Goal: Ask a question: Seek information or help from site administrators or community

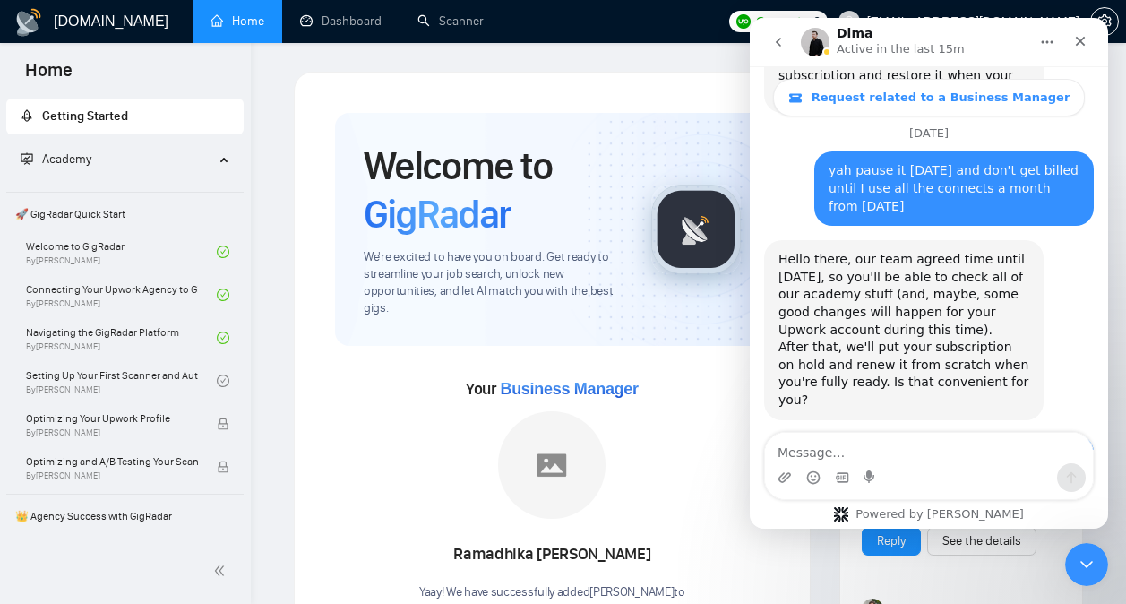
scroll to position [3226, 0]
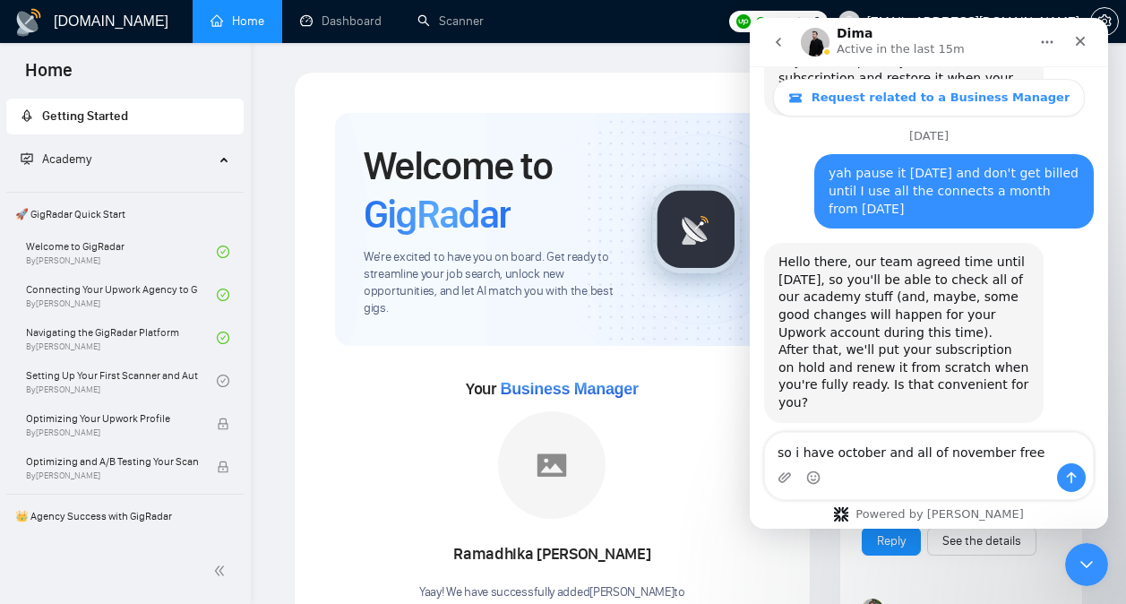
type textarea "so i have october and all of november free?"
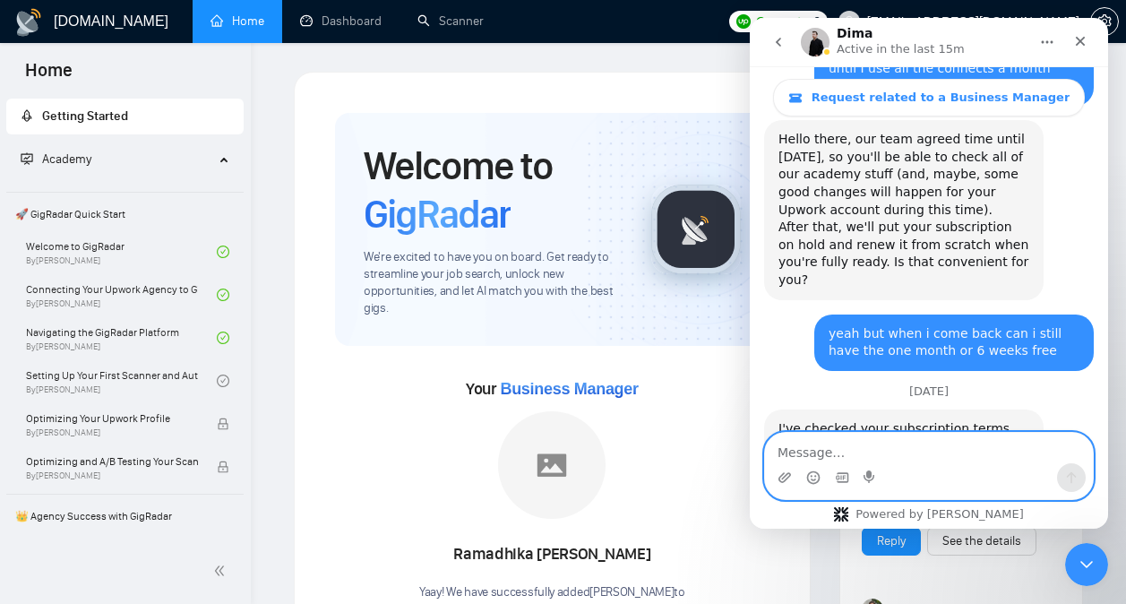
scroll to position [3350, 0]
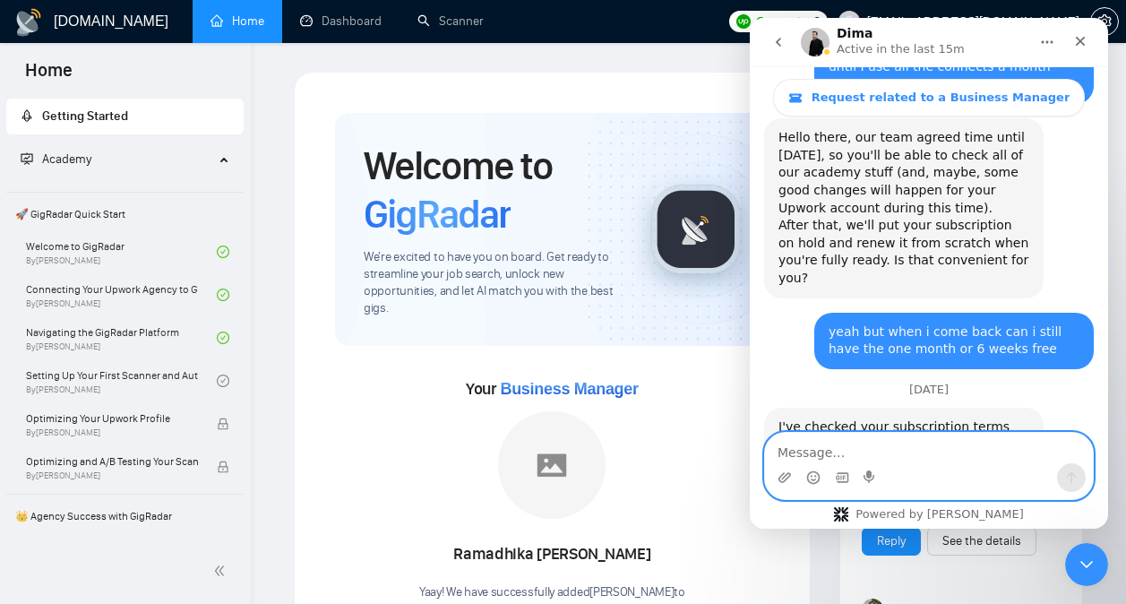
click at [905, 456] on textarea "Message…" at bounding box center [929, 448] width 328 height 30
type textarea "one month from [DATE] when it's paused?"
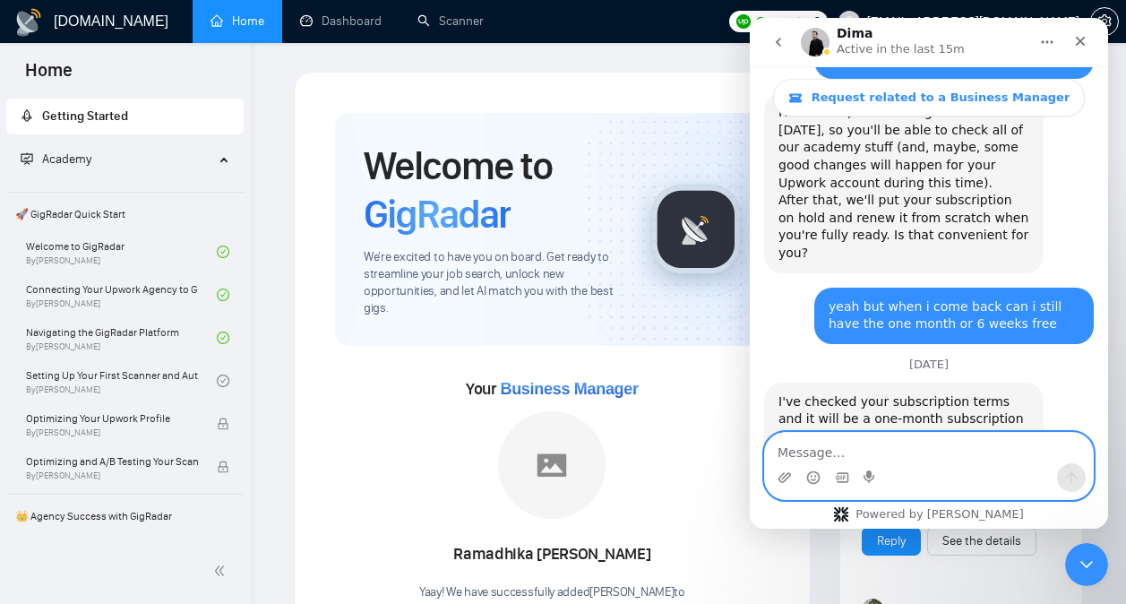
scroll to position [3404, 0]
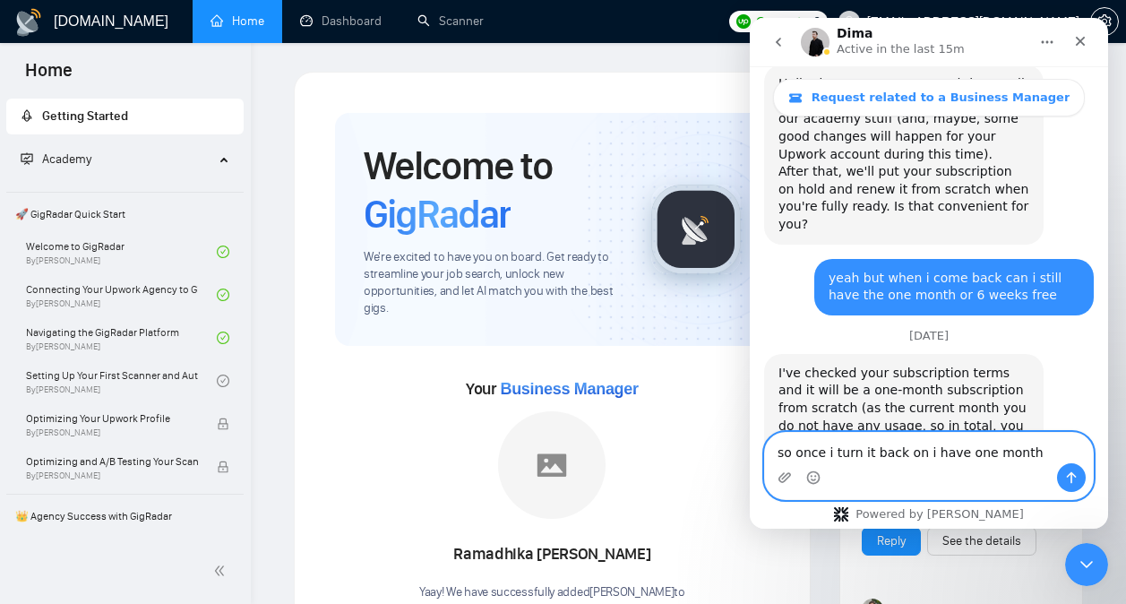
type textarea "so once i turn it back on i have one month?"
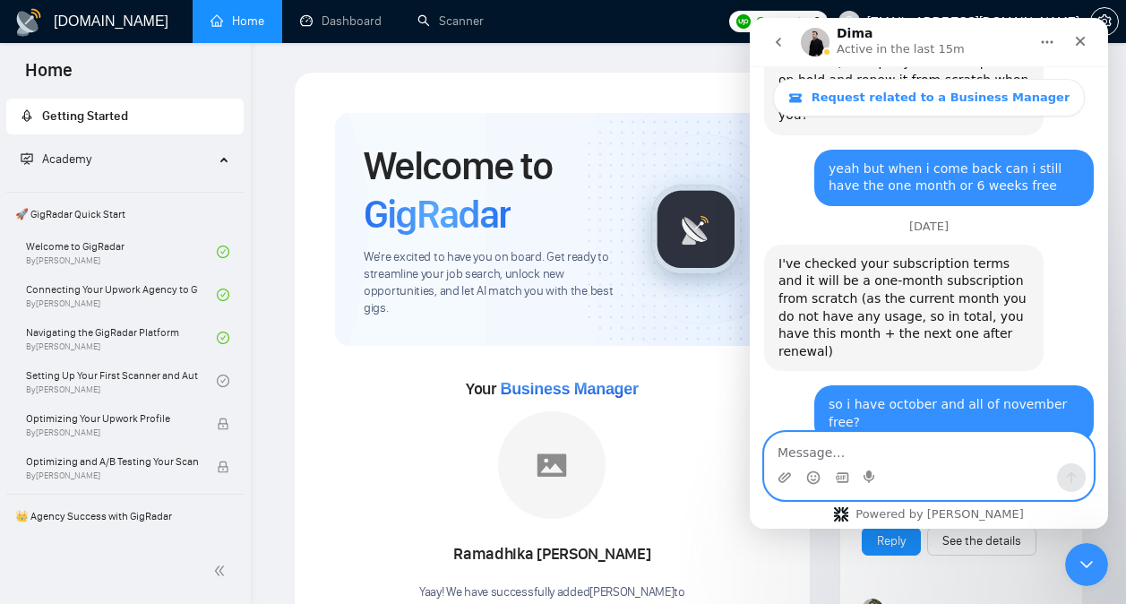
scroll to position [3533, 0]
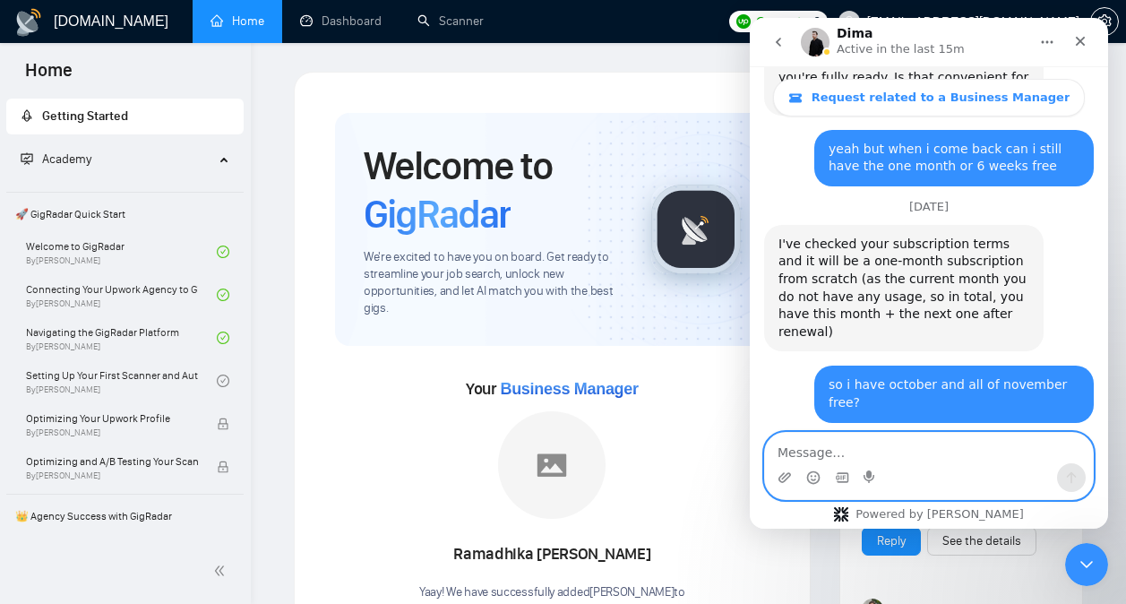
click at [948, 458] on textarea "Message…" at bounding box center [929, 448] width 328 height 30
type textarea "great"
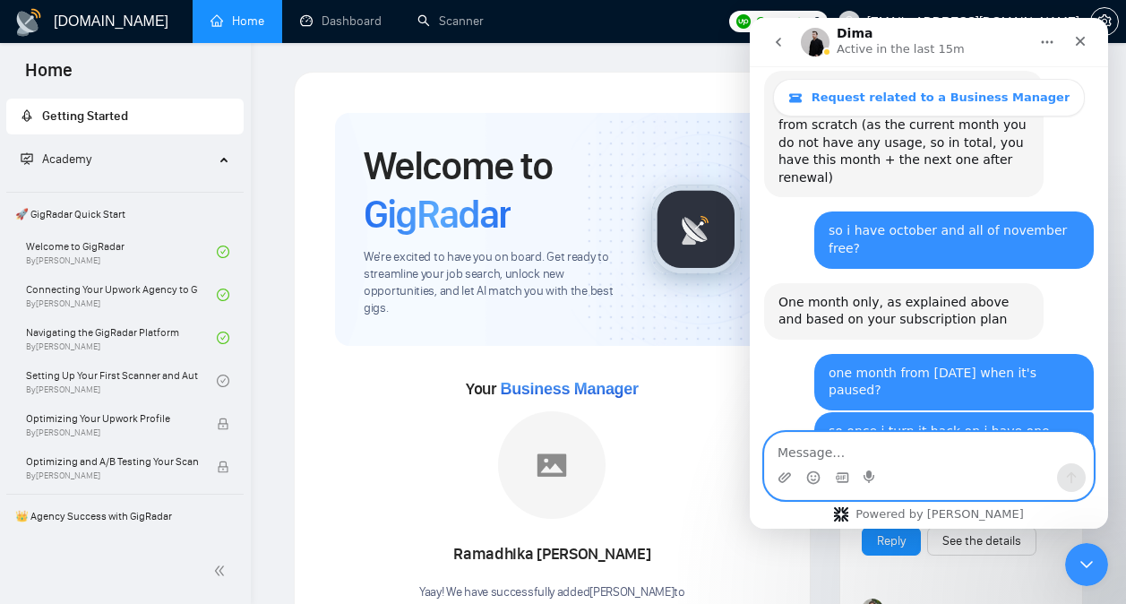
scroll to position [3709, 0]
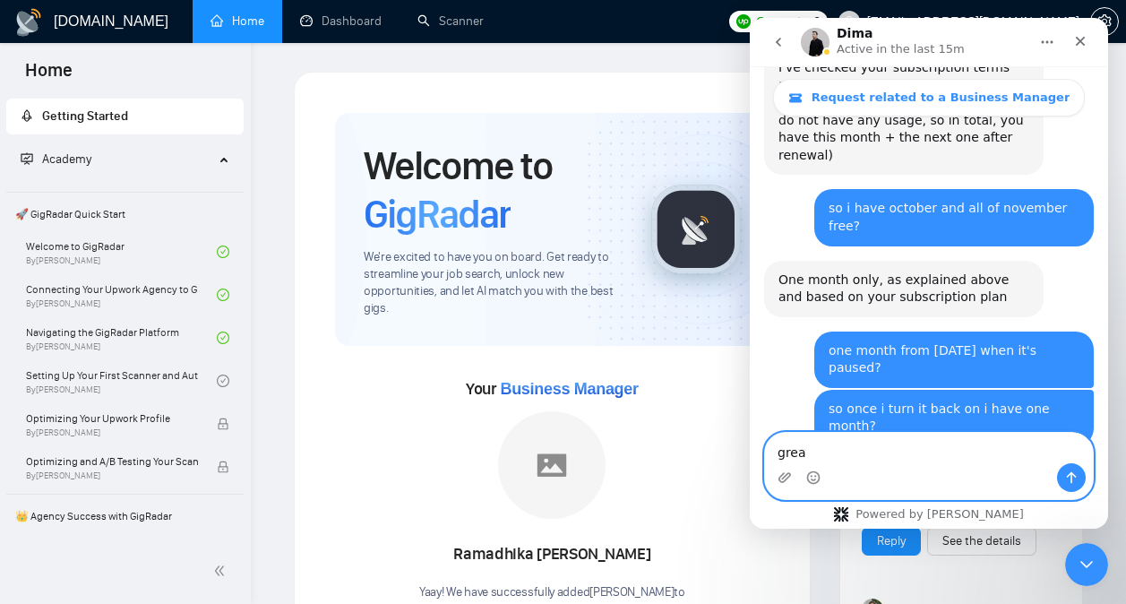
type textarea "great"
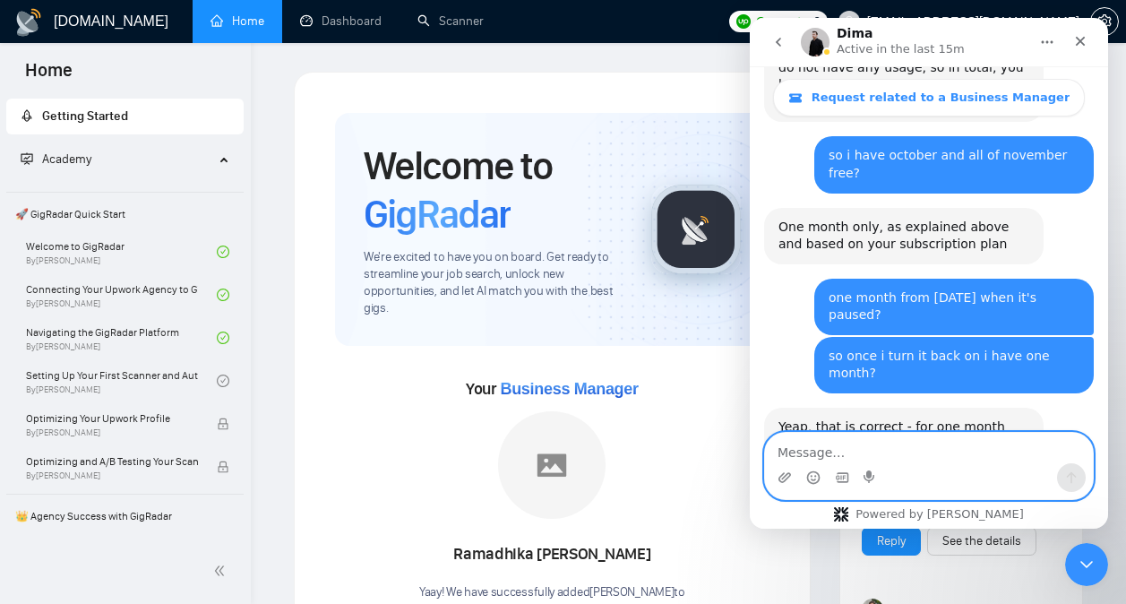
scroll to position [3763, 0]
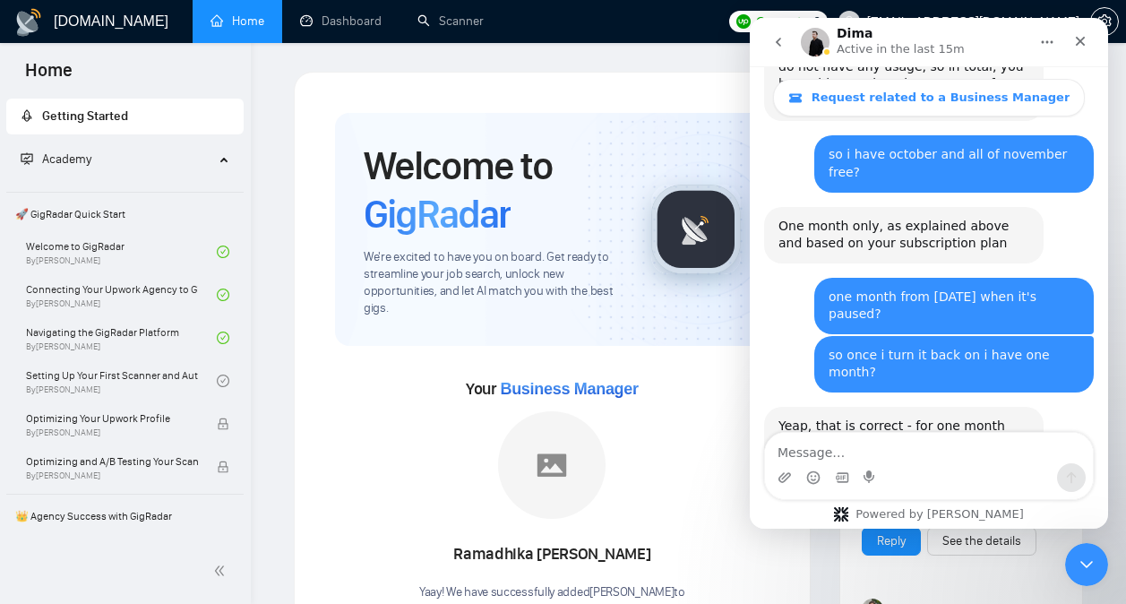
click at [775, 36] on icon "go back" at bounding box center [778, 42] width 14 height 14
click at [1081, 43] on icon "Close" at bounding box center [1081, 42] width 10 height 10
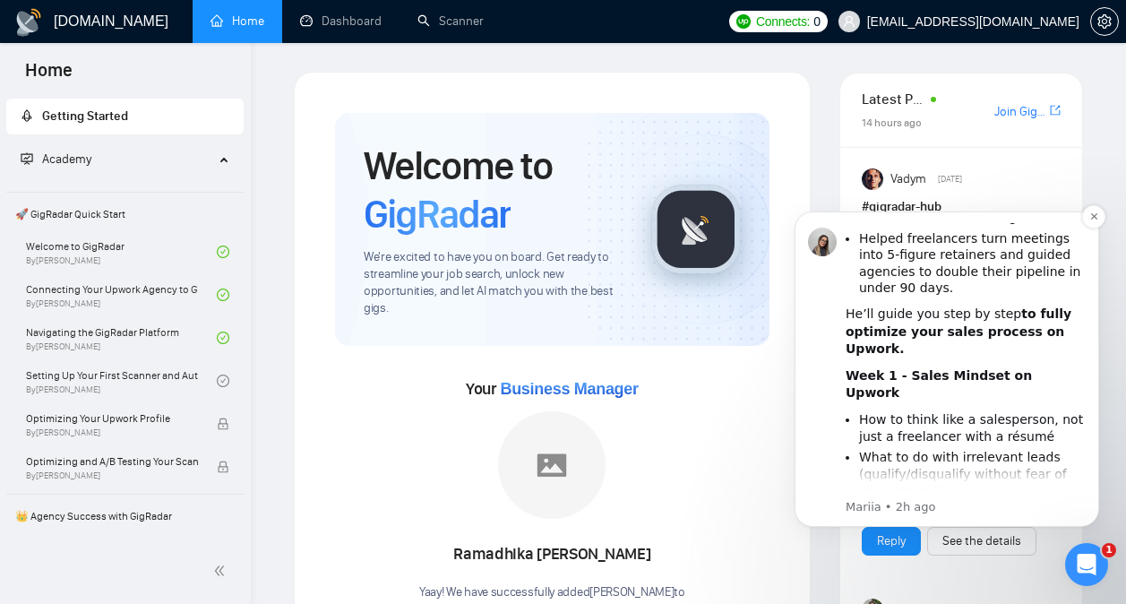
scroll to position [406, 0]
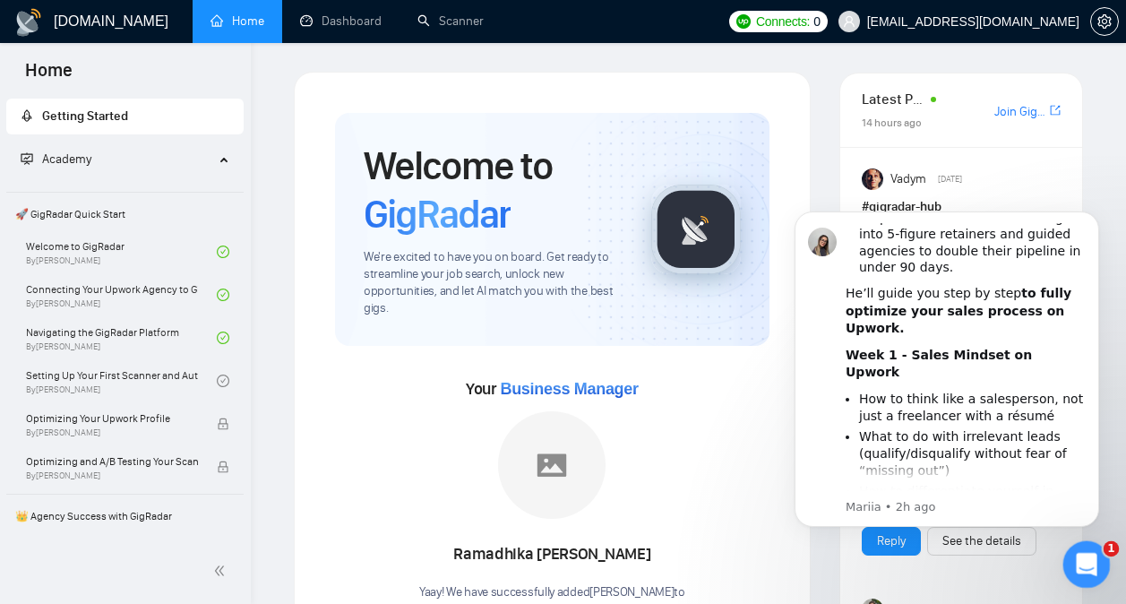
click at [1078, 549] on icon "Open Intercom Messenger" at bounding box center [1084, 562] width 30 height 30
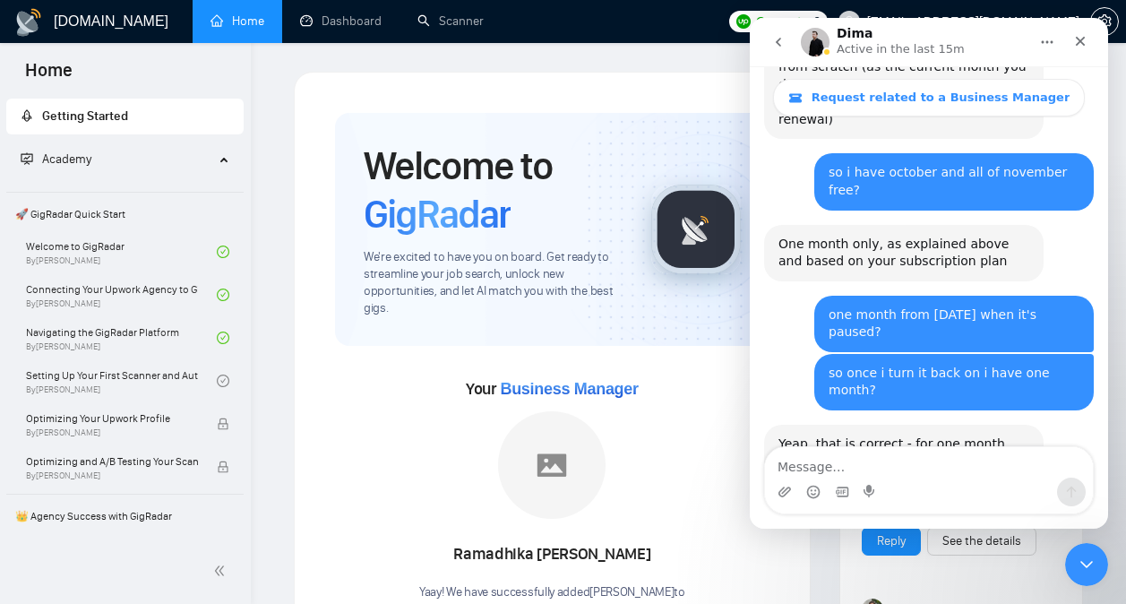
scroll to position [3749, 0]
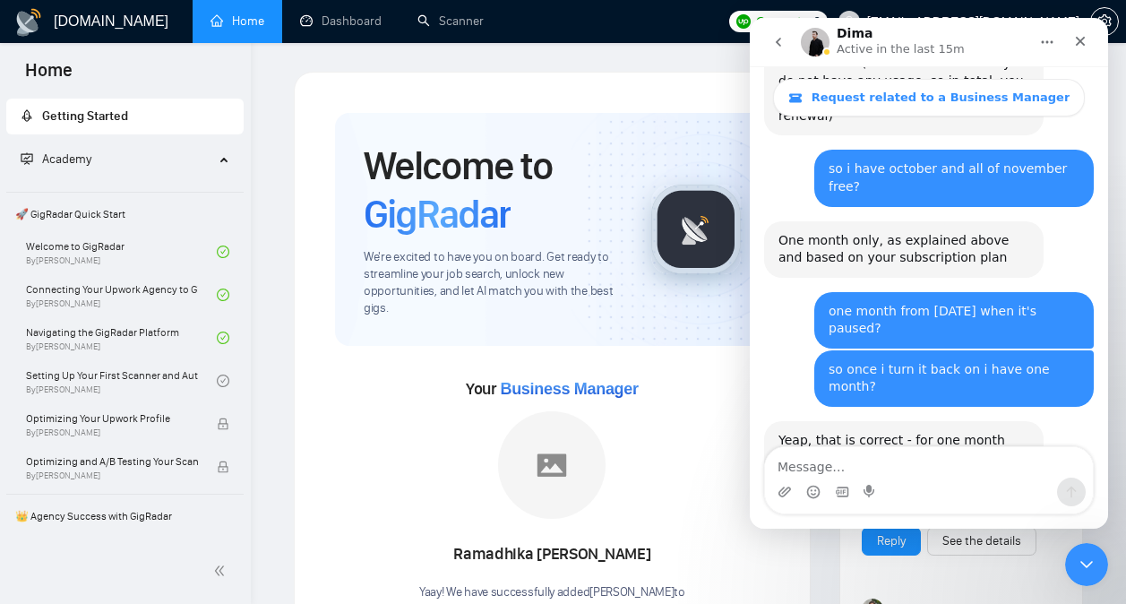
click at [925, 482] on div "Intercom messenger" at bounding box center [929, 491] width 328 height 29
click at [919, 476] on textarea "Message…" at bounding box center [929, 462] width 328 height 30
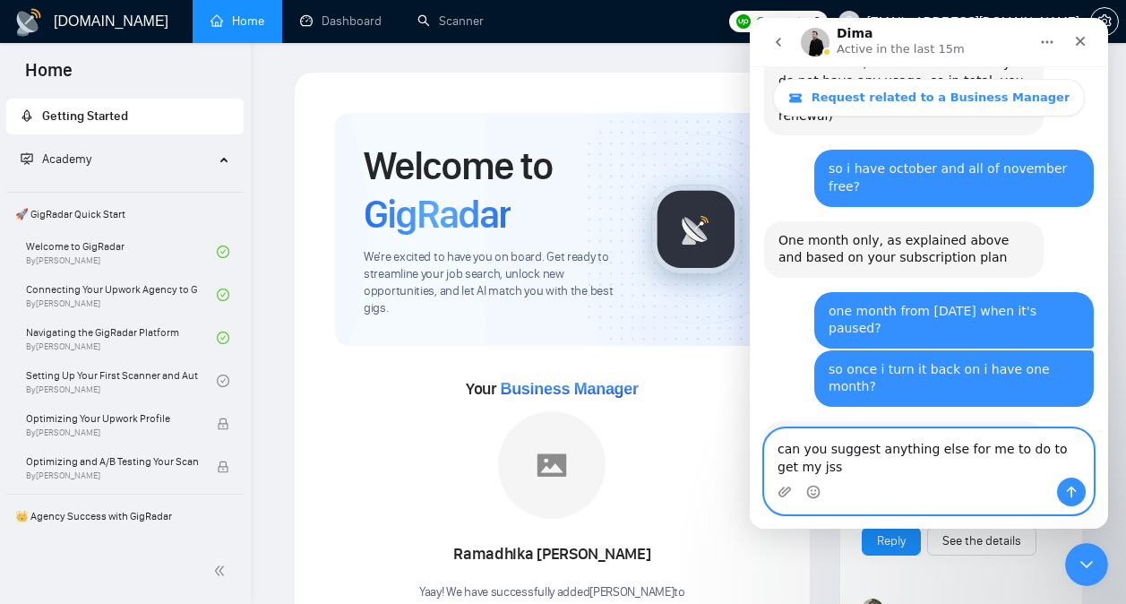
scroll to position [3767, 0]
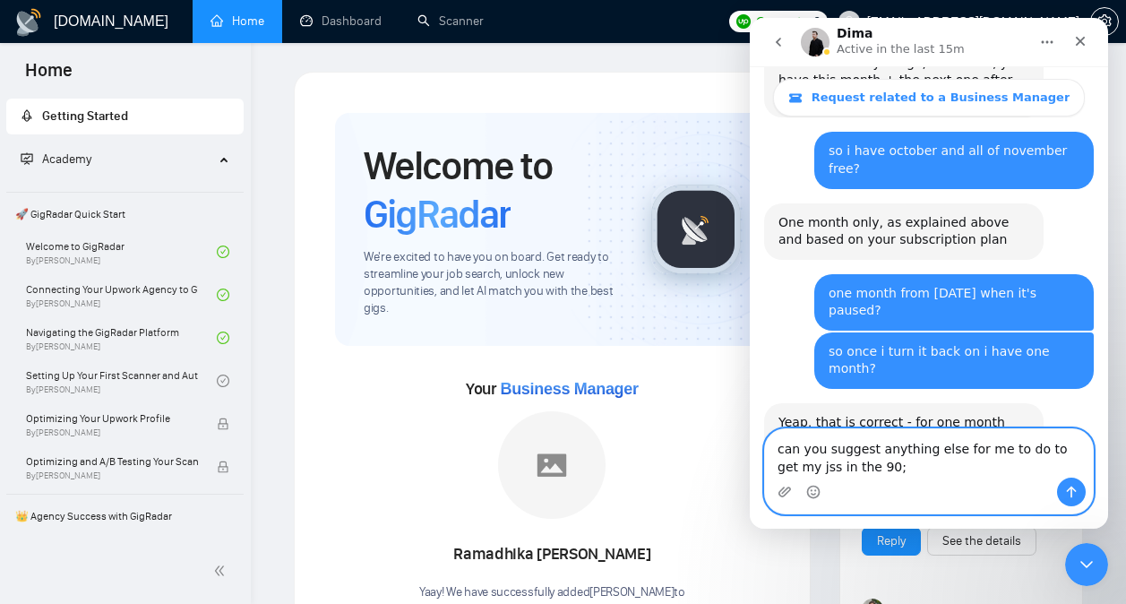
type textarea "can you suggest anything else for me to do to get my jss in the 90;s"
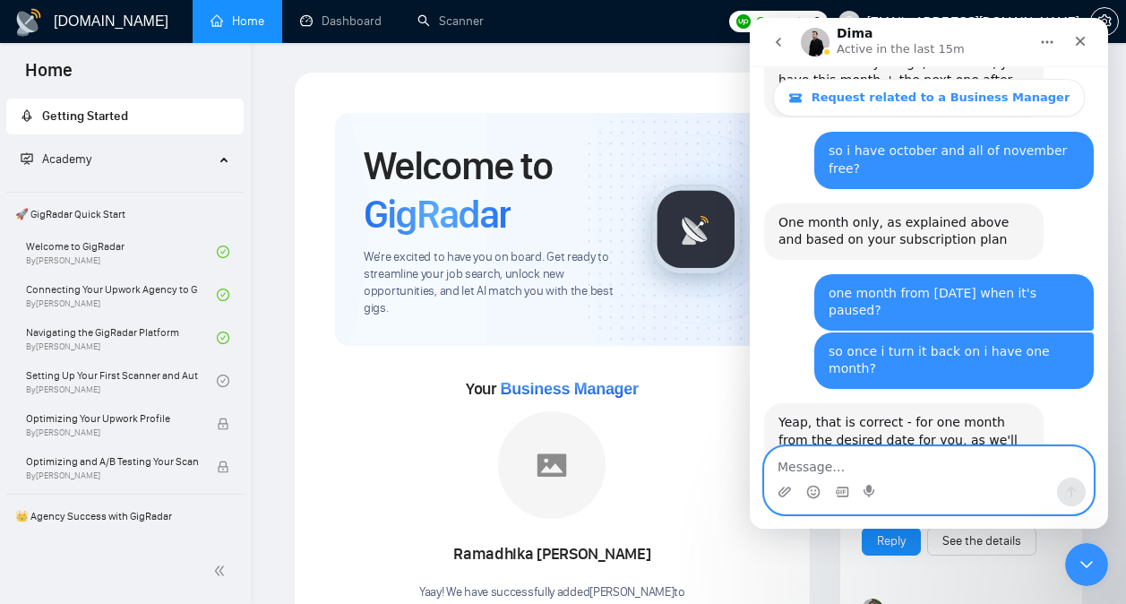
scroll to position [3807, 0]
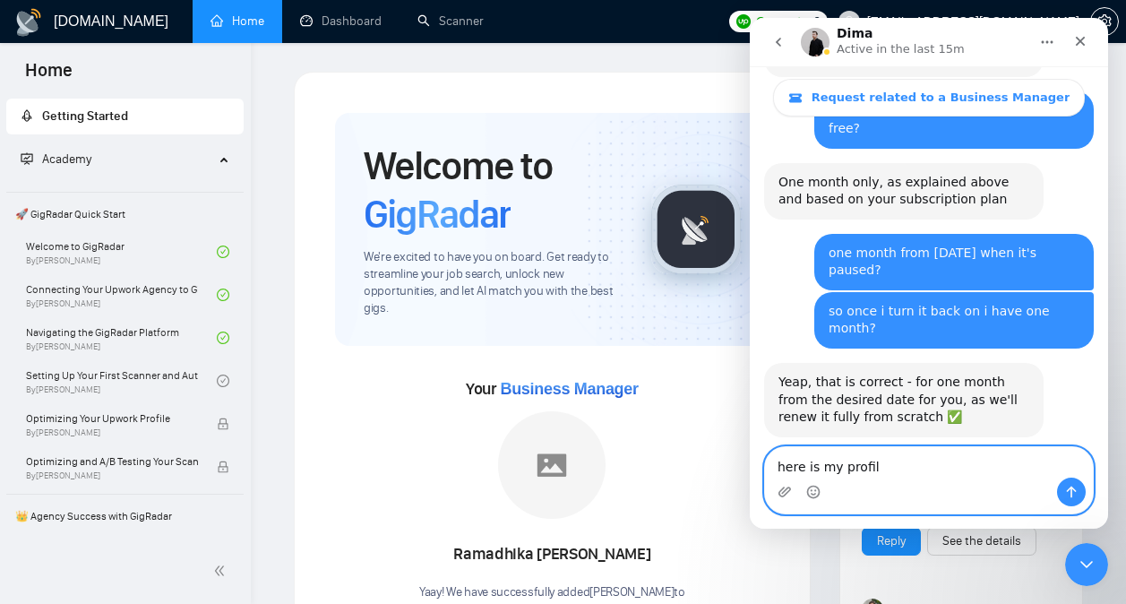
type textarea "here is my profile"
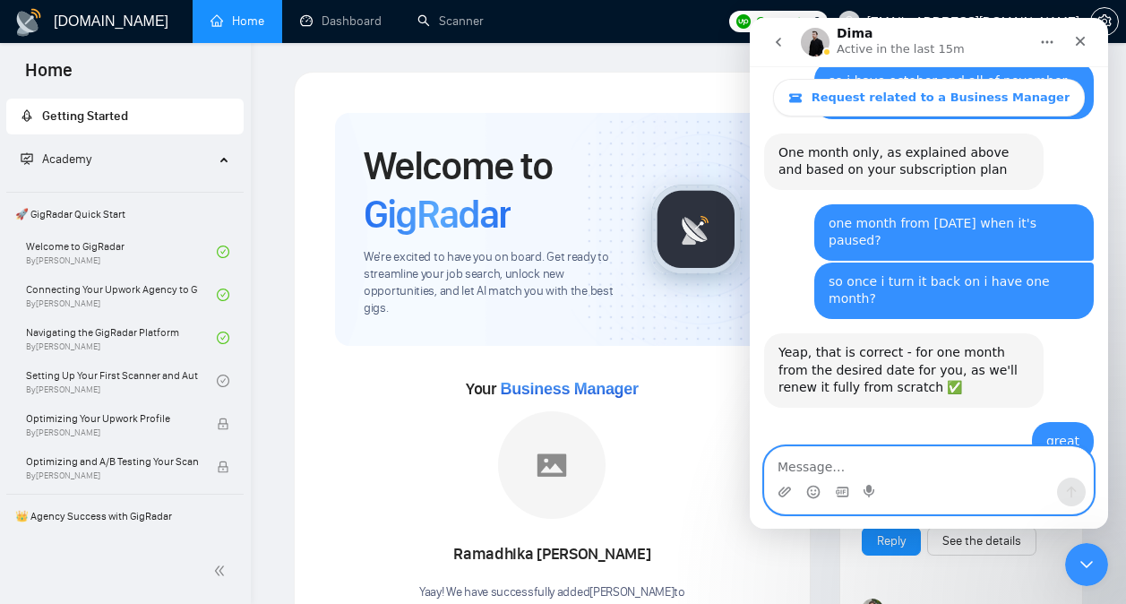
scroll to position [3848, 0]
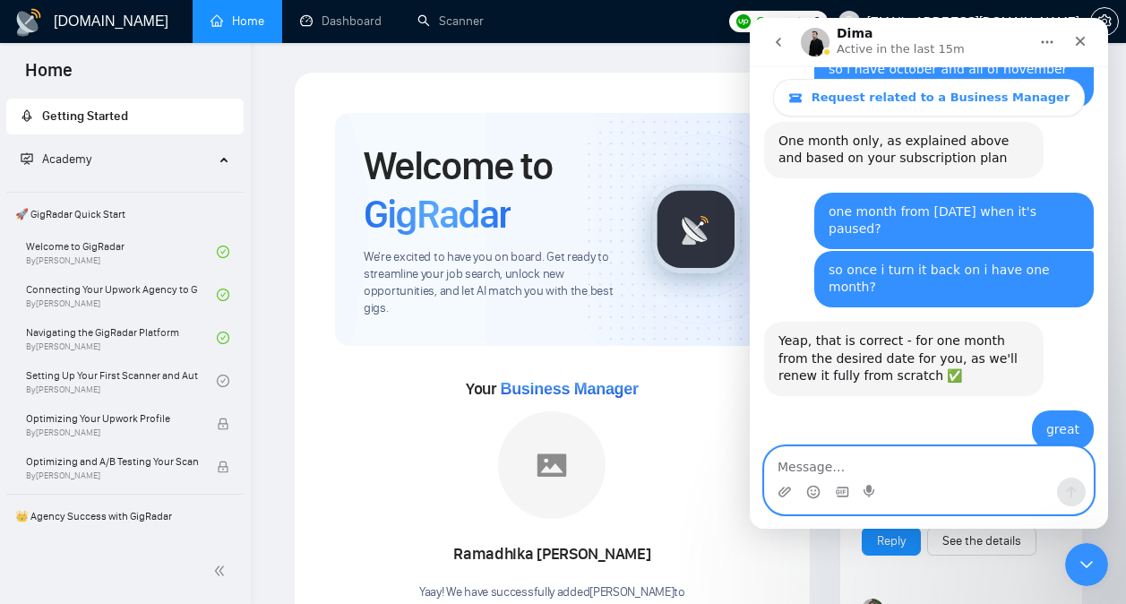
paste textarea "[URL][DOMAIN_NAME]"
type textarea "[URL][DOMAIN_NAME]"
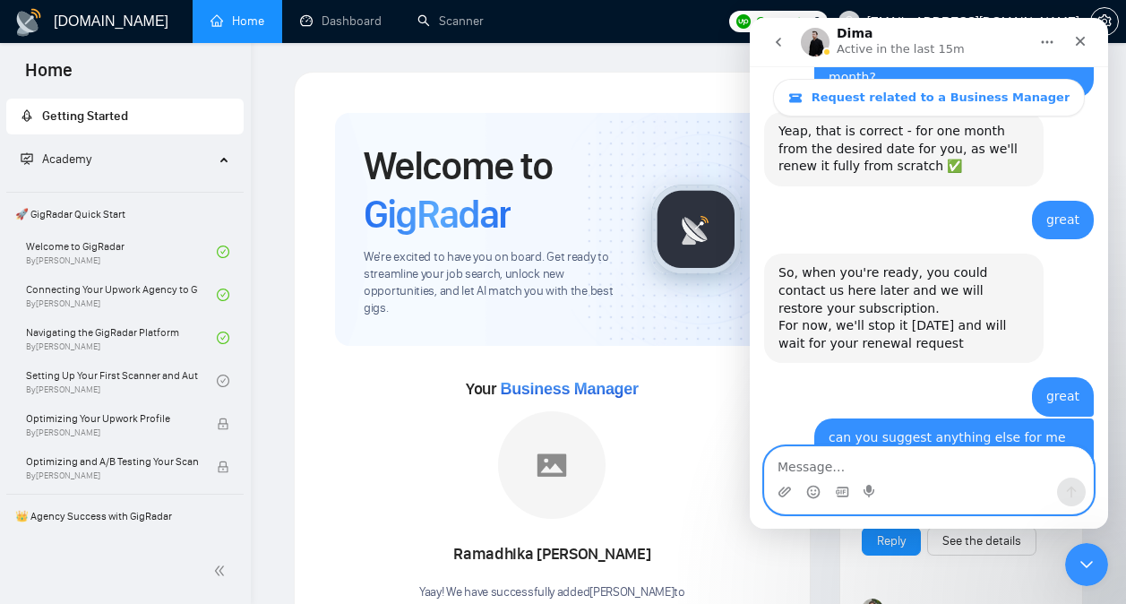
scroll to position [4100, 0]
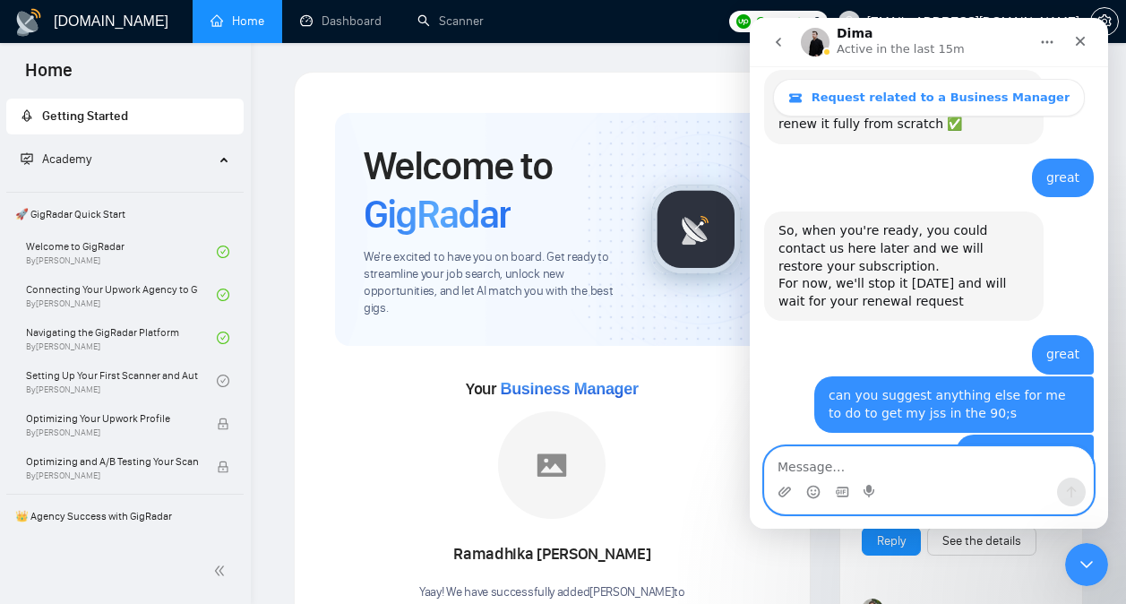
click at [941, 467] on textarea "Message…" at bounding box center [929, 462] width 328 height 30
type textarea "i don't have any negative reviews"
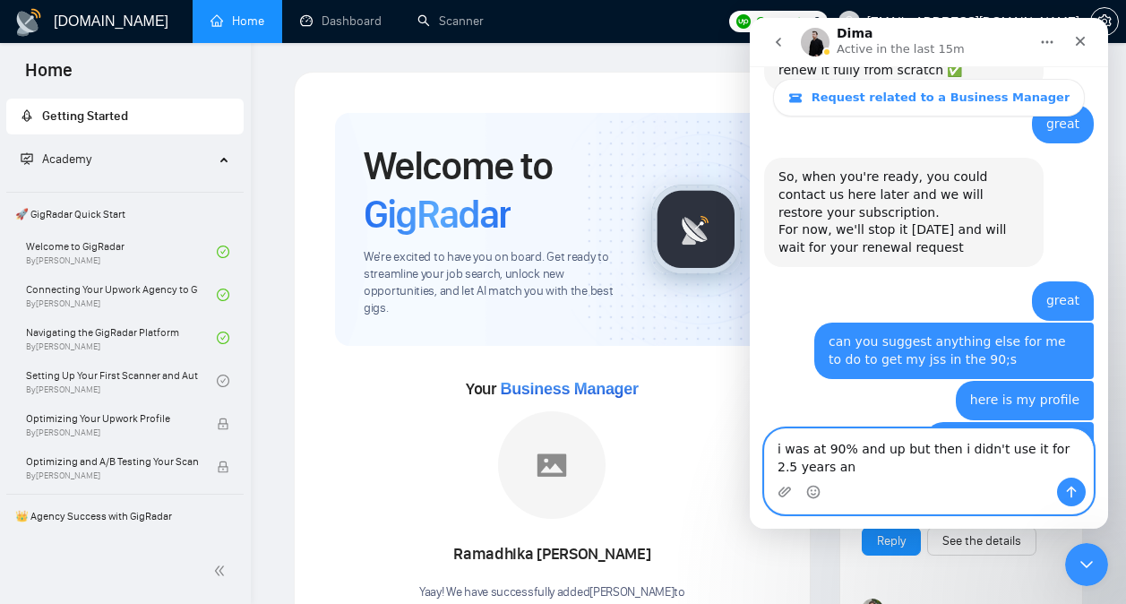
scroll to position [4171, 0]
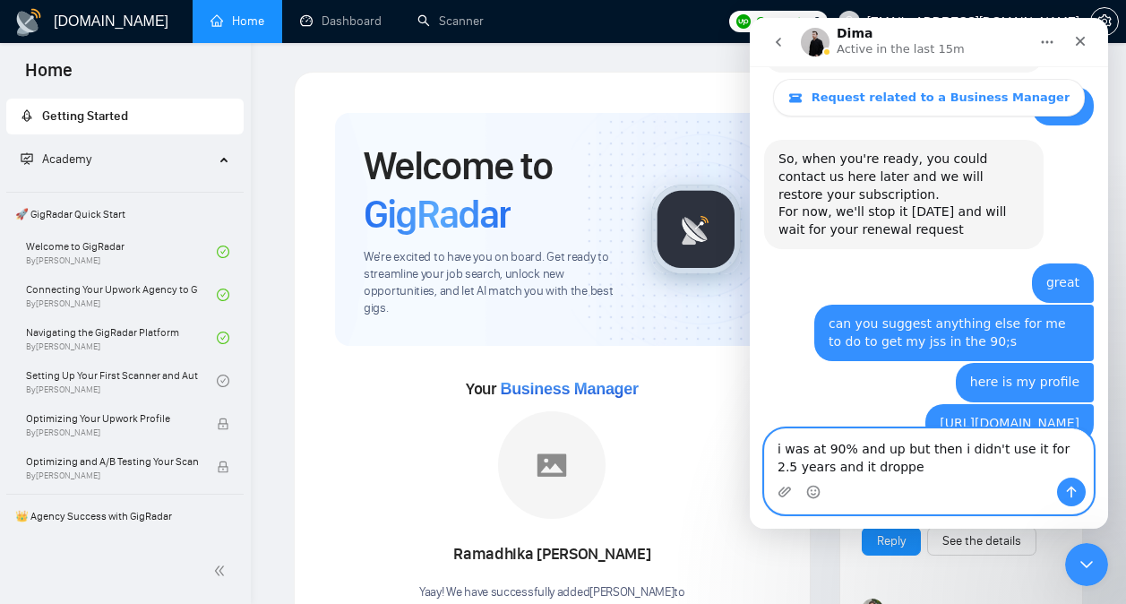
type textarea "i was at 90% and up but then i didn't use it for 2.5 years and it dropped"
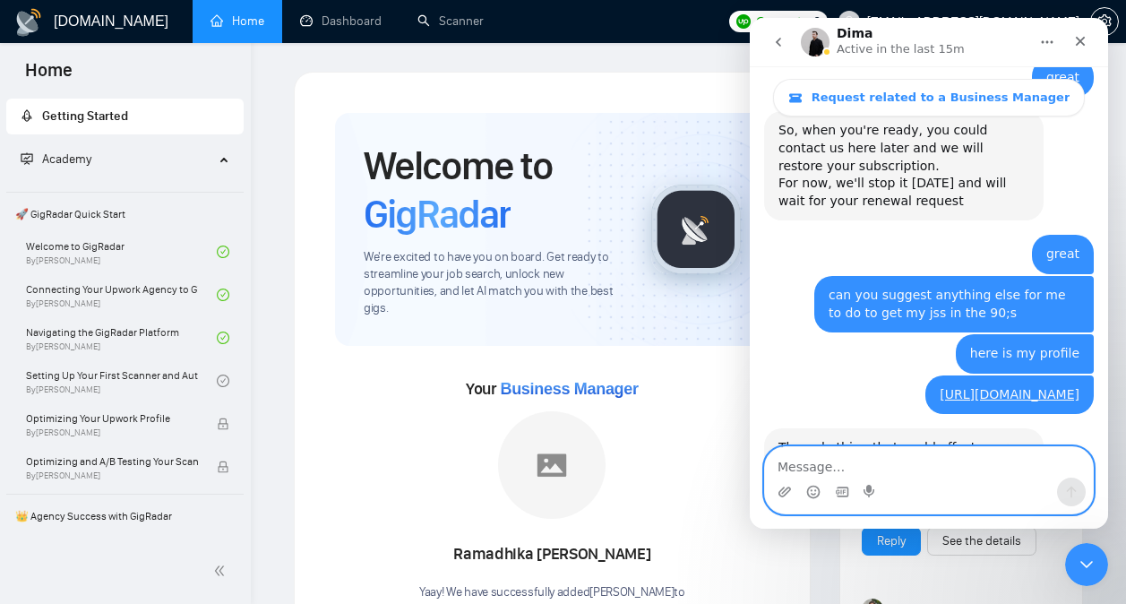
scroll to position [4212, 0]
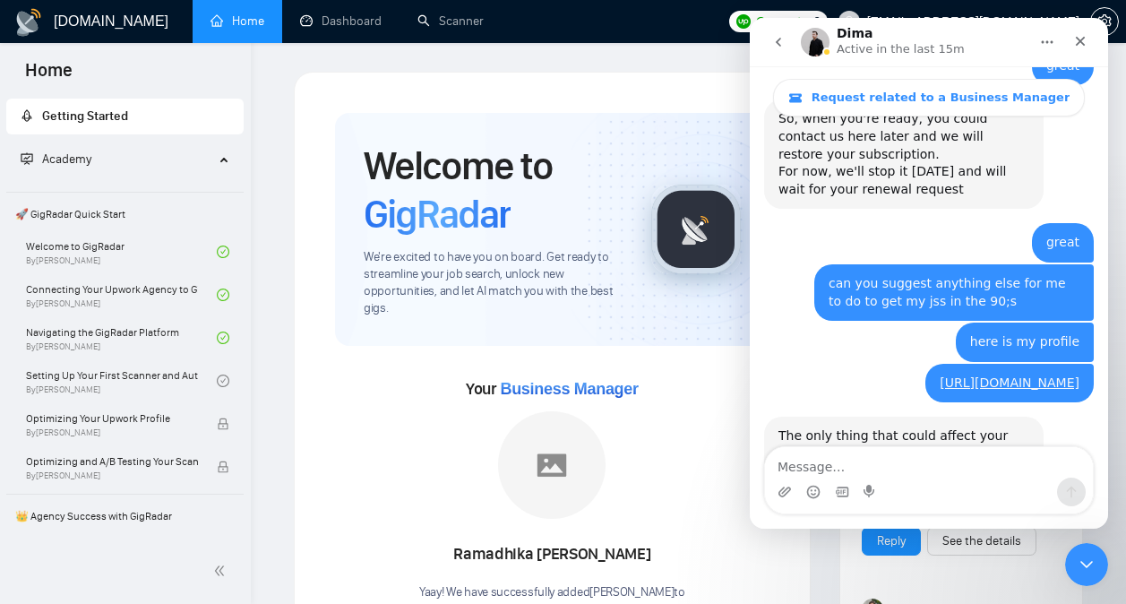
click at [868, 534] on link "Why Your Upwork JSS Just Decreased?" at bounding box center [897, 541] width 238 height 14
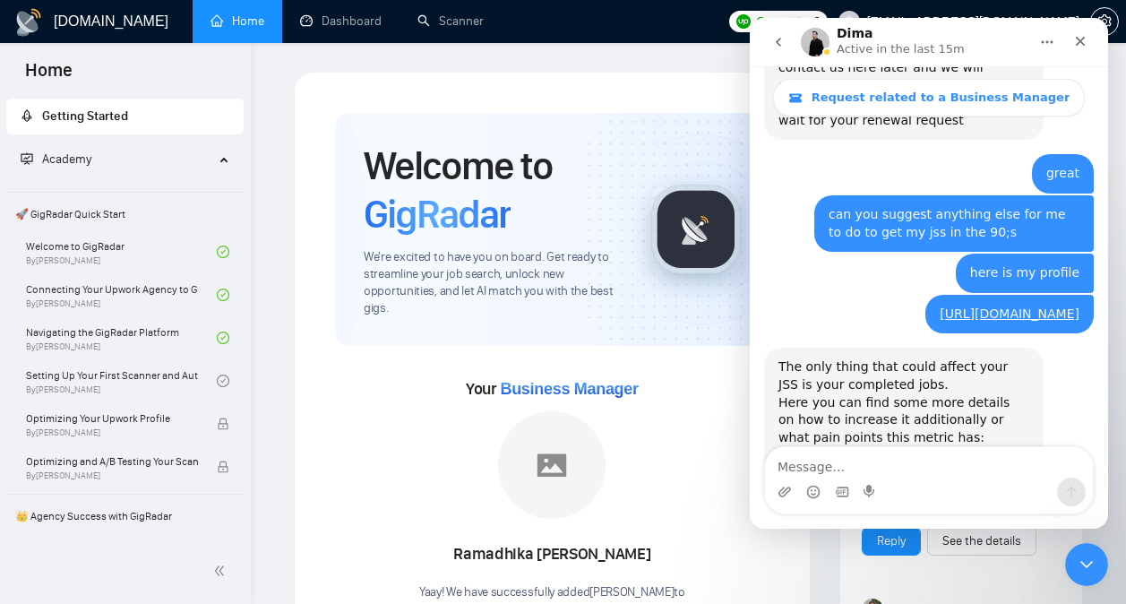
scroll to position [4318, 0]
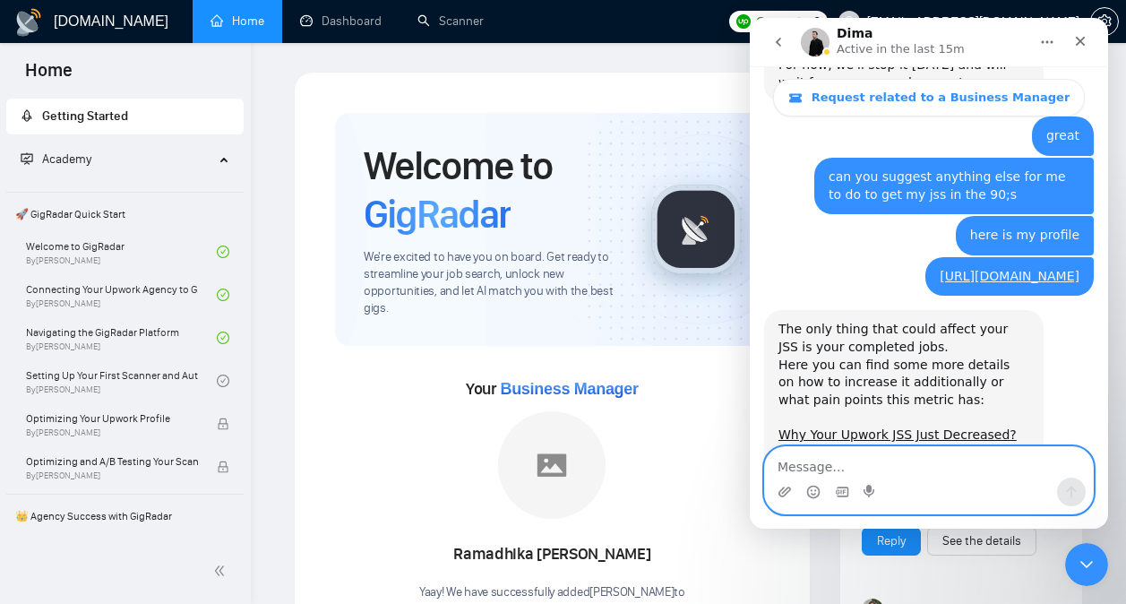
click at [907, 475] on textarea "Message…" at bounding box center [929, 462] width 328 height 30
type textarea "thanks"
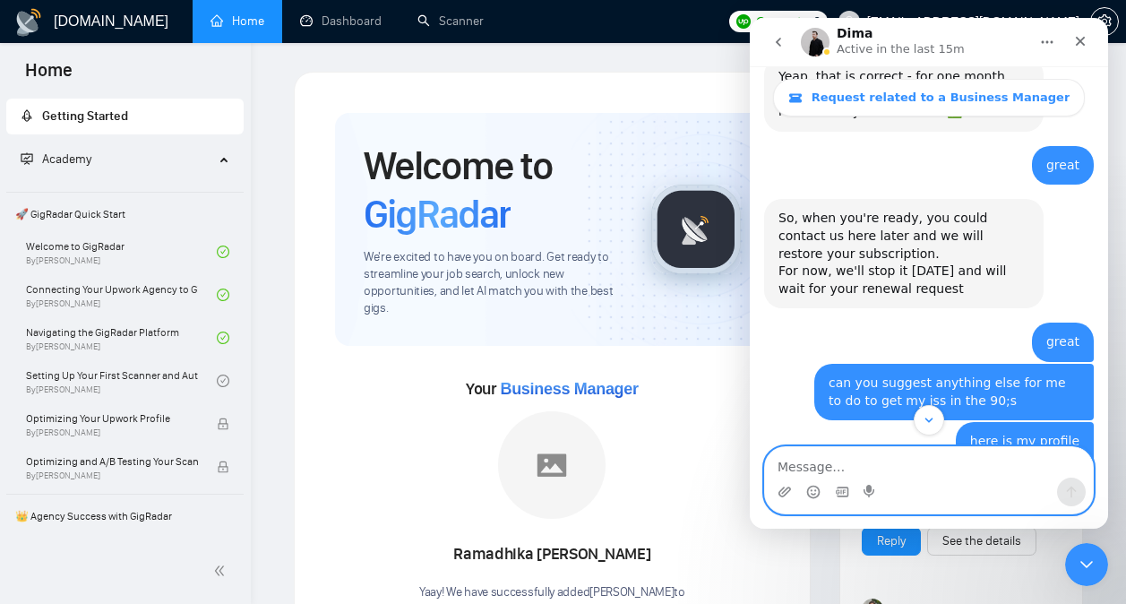
scroll to position [4113, 0]
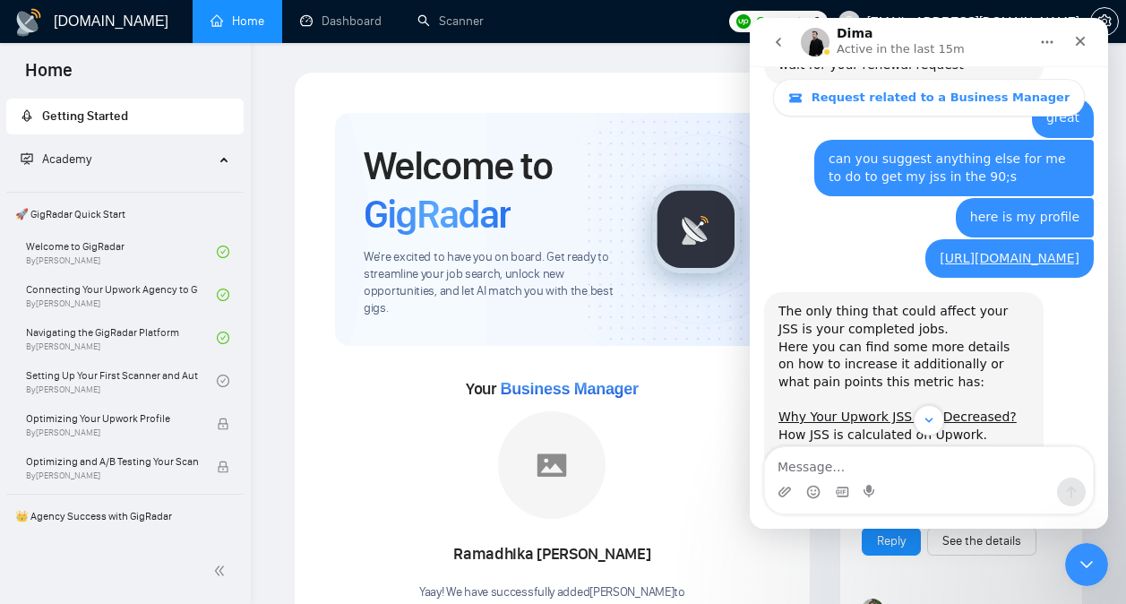
scroll to position [4436, 0]
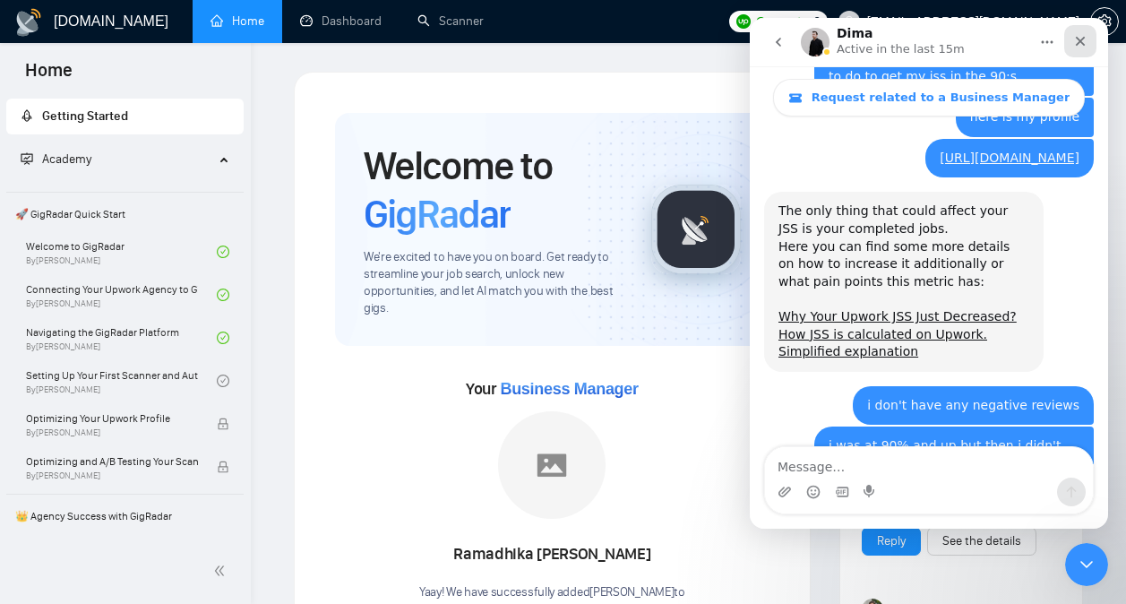
click at [1078, 39] on icon "Close" at bounding box center [1081, 42] width 10 height 10
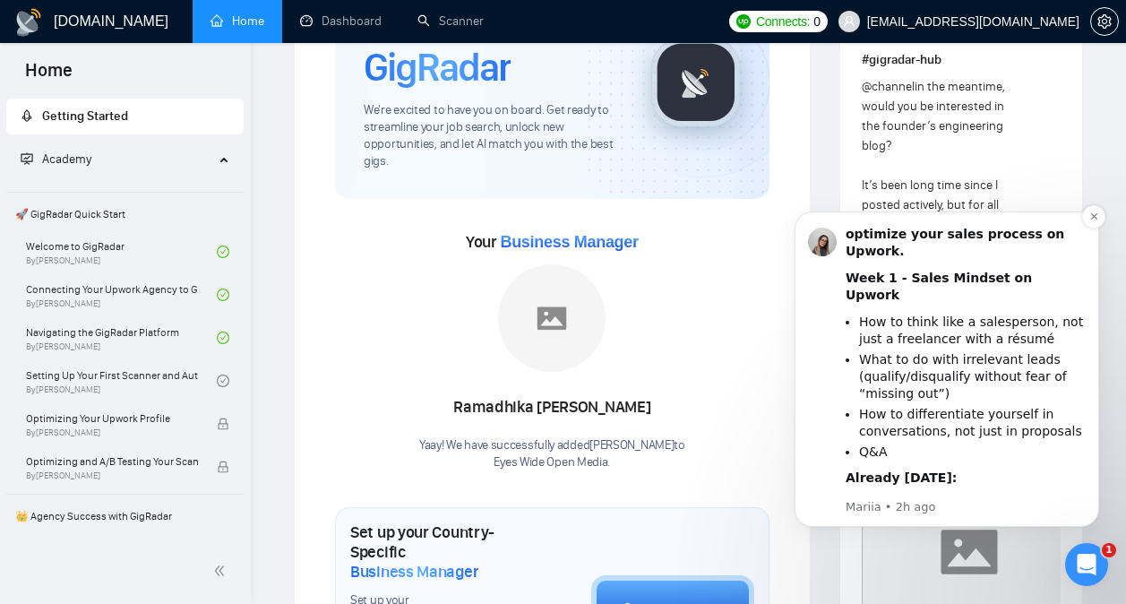
scroll to position [159, 0]
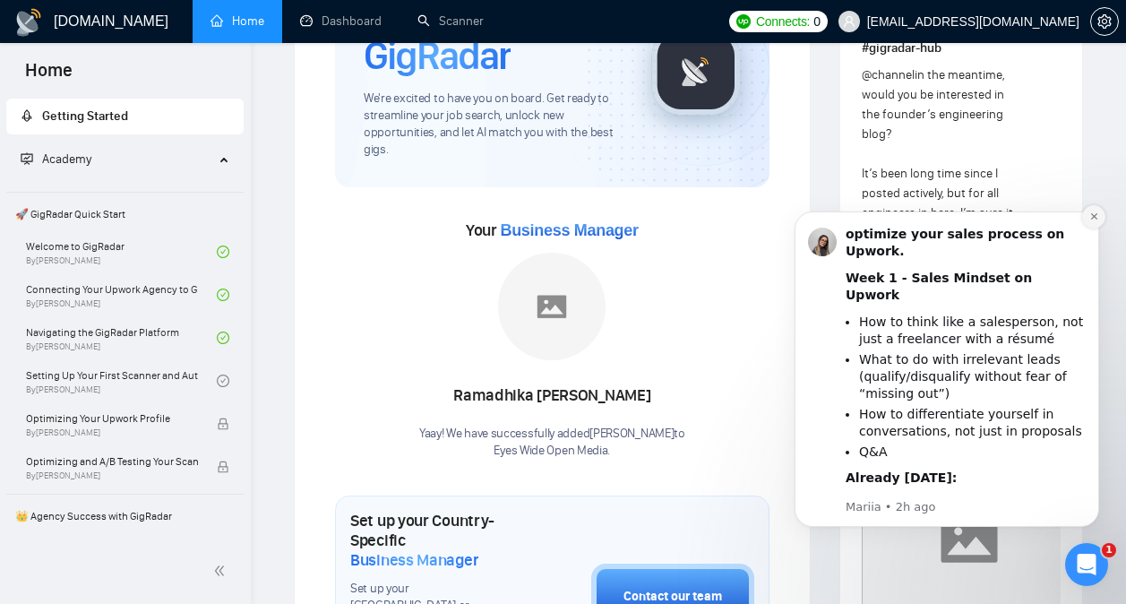
click at [1093, 215] on icon "Dismiss notification" at bounding box center [1094, 216] width 10 height 10
